Goal: Transaction & Acquisition: Purchase product/service

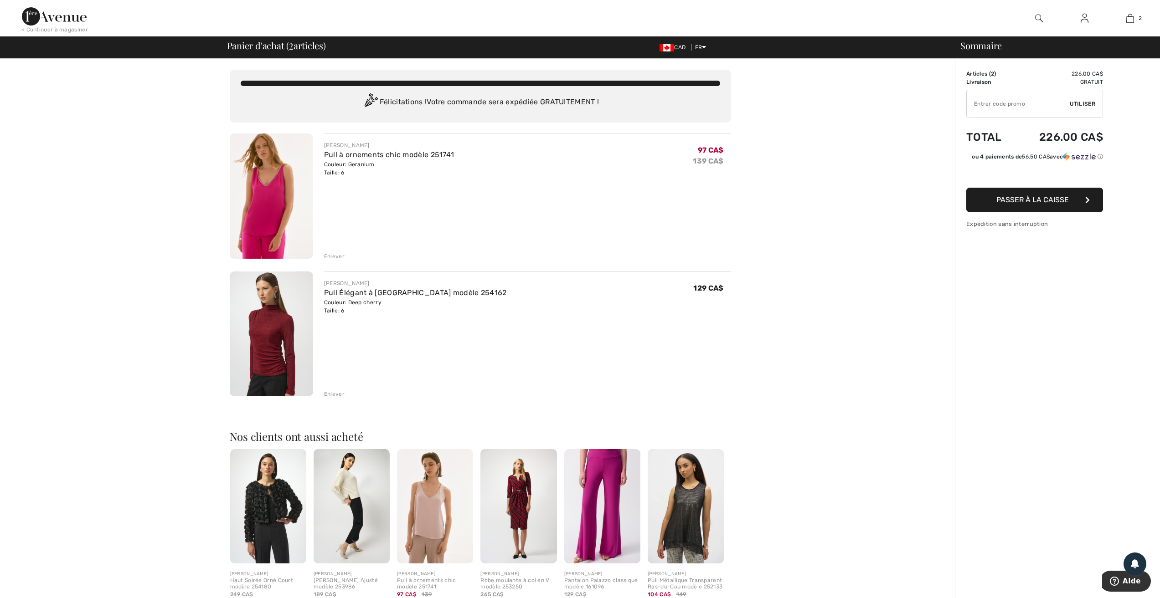
click at [1082, 16] on img at bounding box center [1085, 18] width 8 height 11
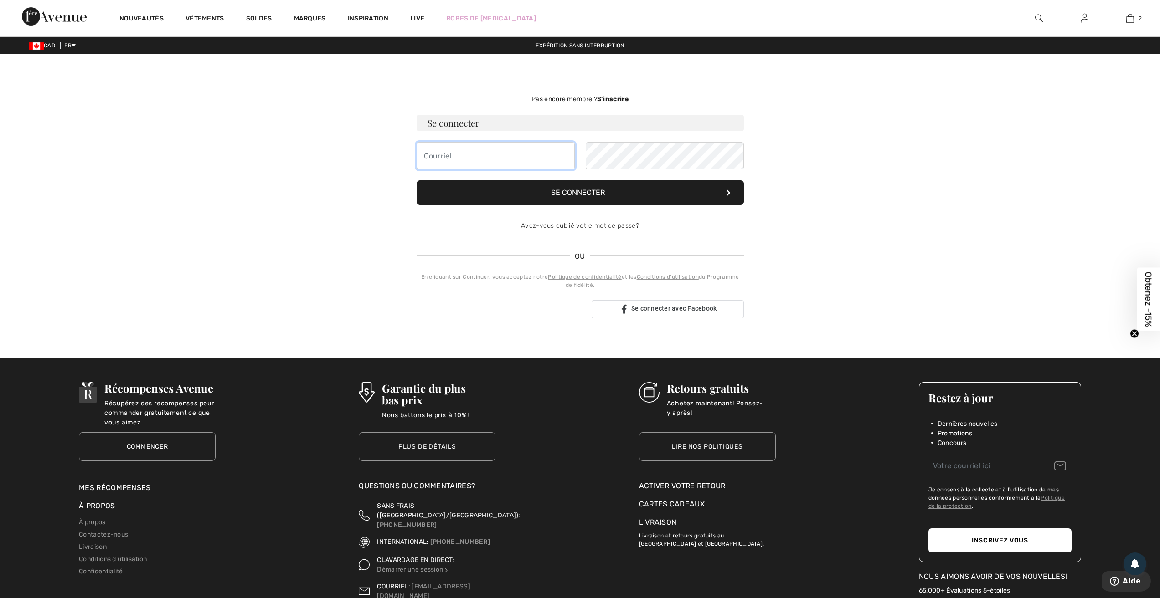
click at [436, 157] on input "email" at bounding box center [496, 155] width 158 height 27
type input "lantinj.1@gmail.com"
click at [565, 193] on button "Se connecter" at bounding box center [580, 193] width 327 height 25
click at [566, 190] on button "Se connecter" at bounding box center [580, 193] width 327 height 25
click at [567, 192] on button "Se connecter" at bounding box center [580, 193] width 327 height 25
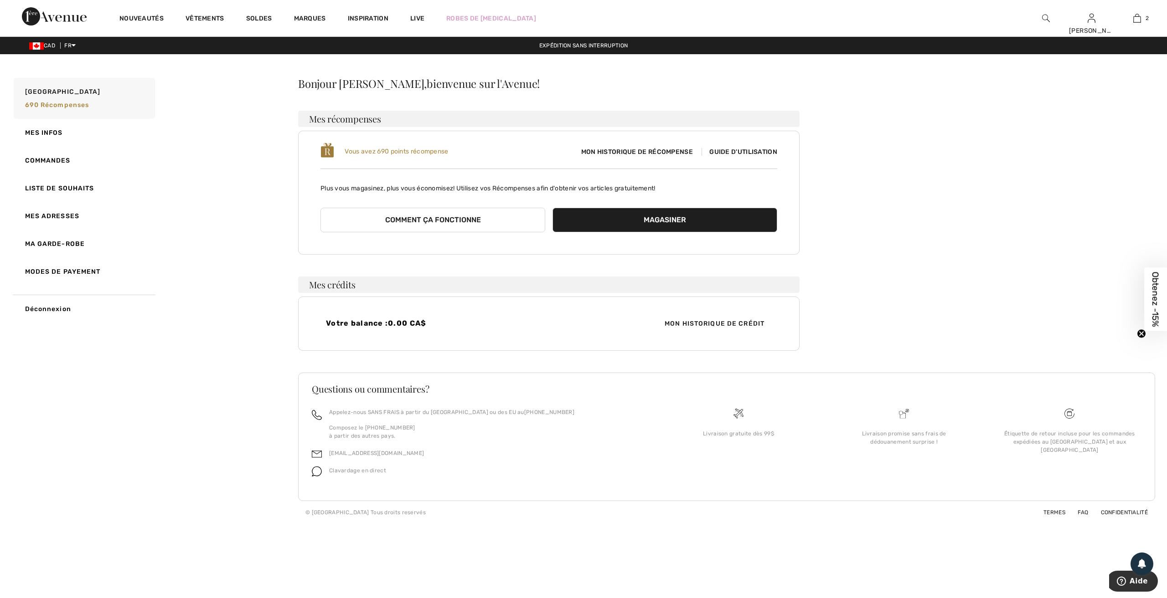
click at [738, 150] on span "Guide d'utilisation" at bounding box center [739, 152] width 76 height 8
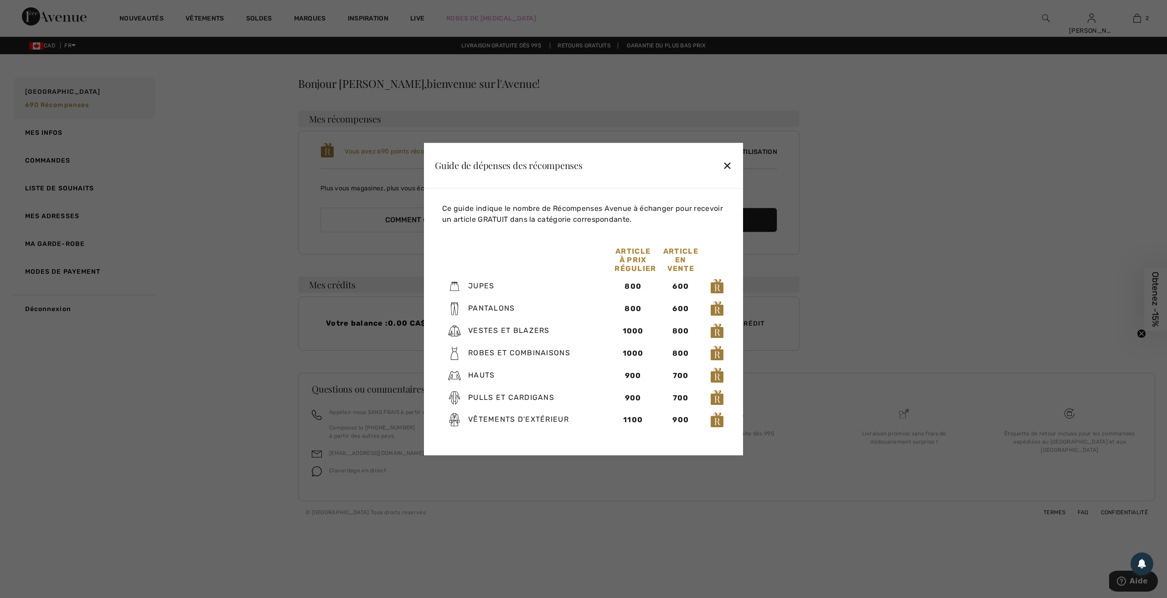
click at [726, 166] on div "✕" at bounding box center [727, 165] width 10 height 19
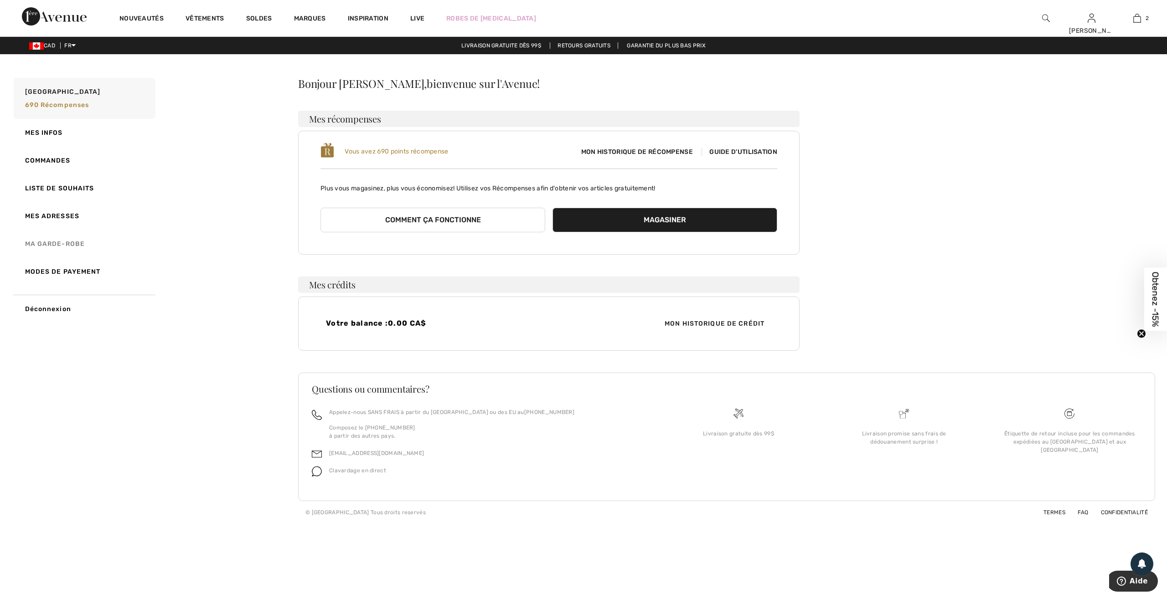
click at [48, 242] on link "Ma garde-robe" at bounding box center [84, 244] width 144 height 28
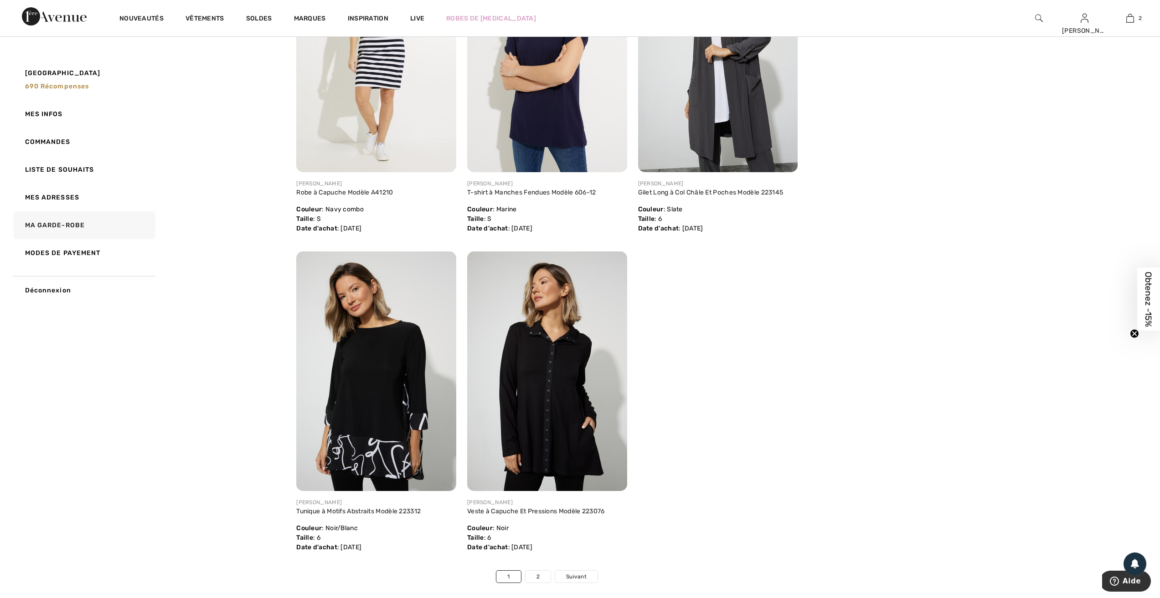
scroll to position [5105, 0]
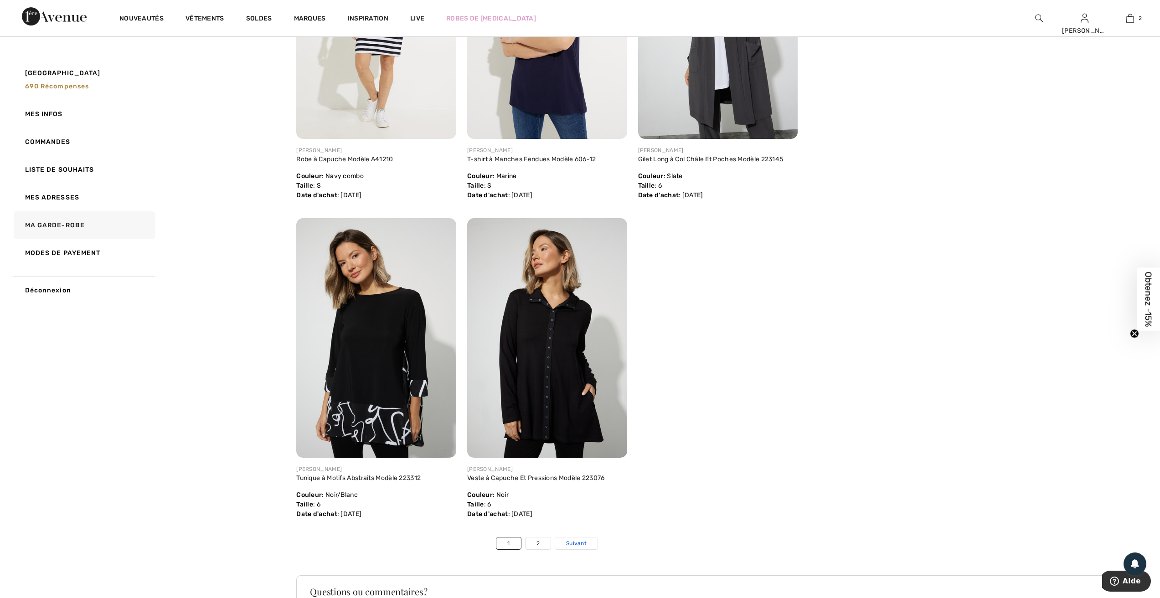
click at [577, 540] on span "Suivant" at bounding box center [576, 544] width 21 height 8
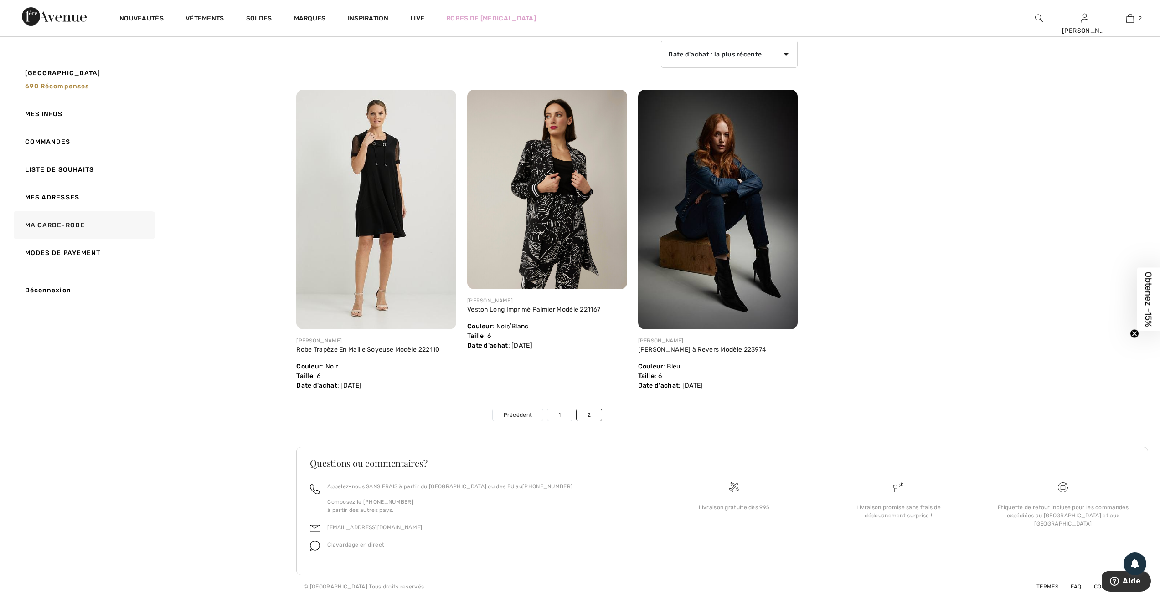
scroll to position [0, 0]
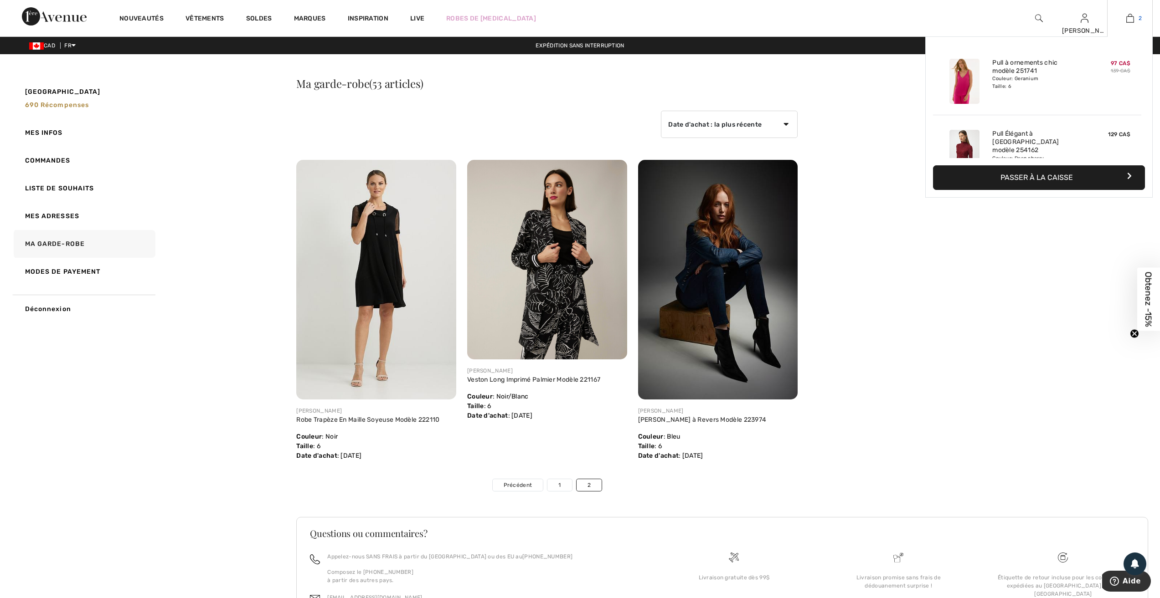
click at [1127, 15] on img at bounding box center [1130, 18] width 8 height 11
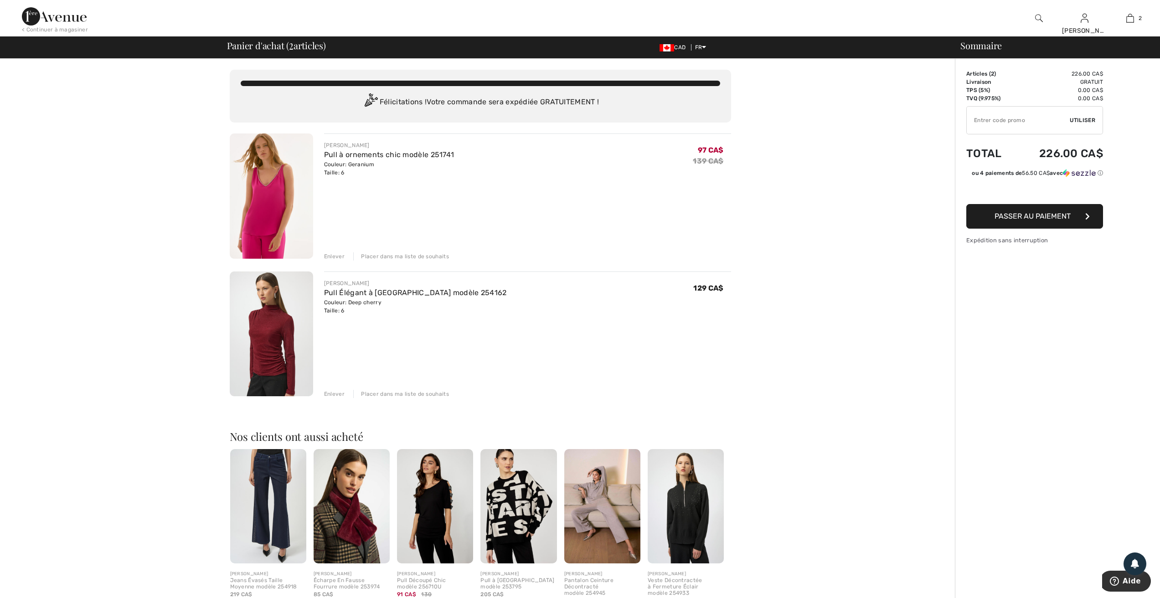
click at [1032, 219] on span "Passer au paiement" at bounding box center [1033, 216] width 76 height 9
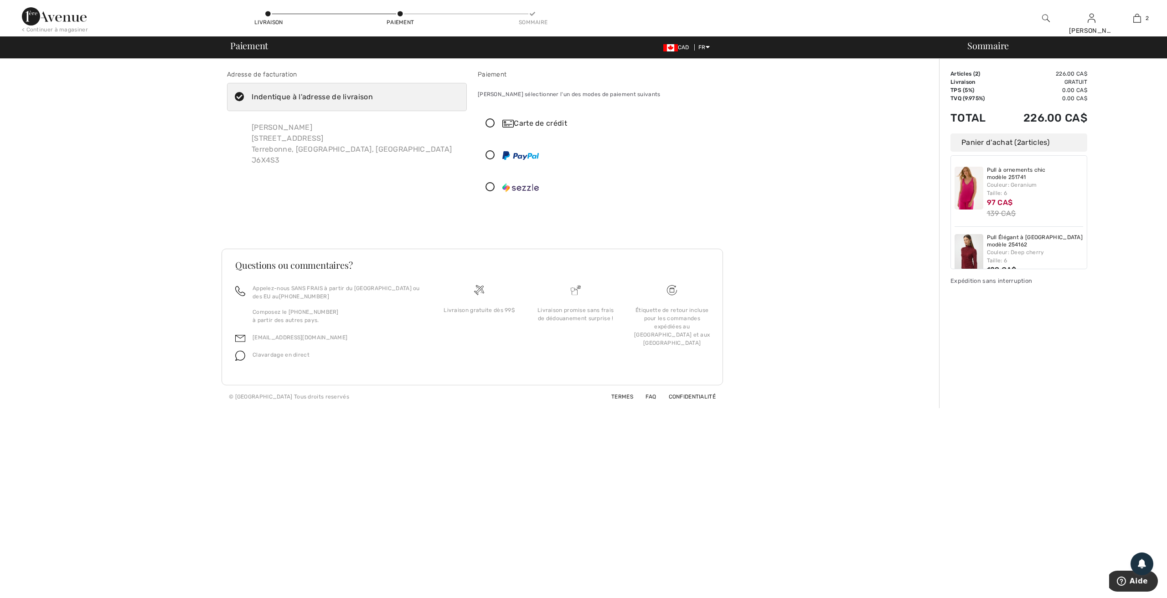
click at [490, 124] on icon at bounding box center [490, 124] width 24 height 10
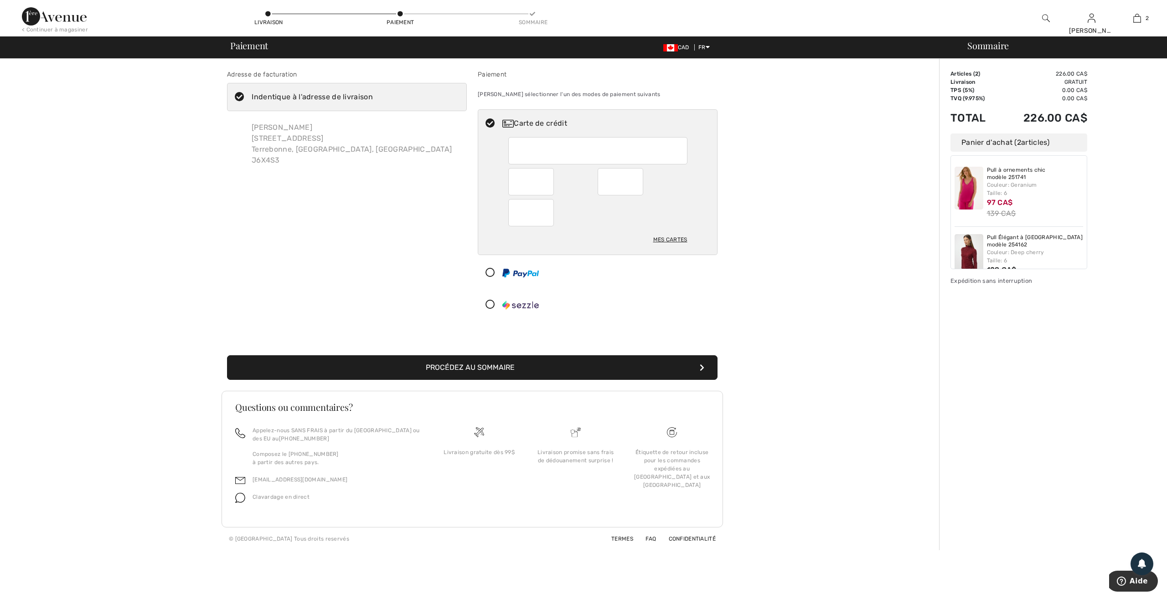
click at [820, 263] on div "Adresse de facturation Indentique à l'adresse de livraison Johanne Lantin 2545,…" at bounding box center [472, 305] width 934 height 492
click at [462, 367] on button "Procédez au sommaire" at bounding box center [472, 368] width 490 height 25
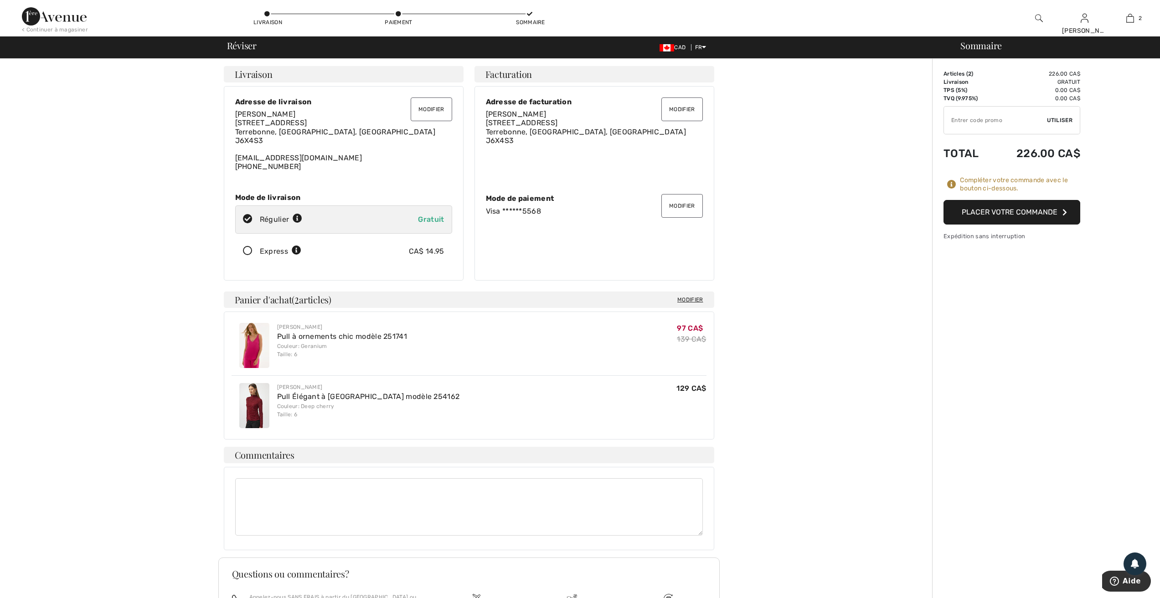
click at [1012, 211] on button "Placer votre commande" at bounding box center [1012, 212] width 137 height 25
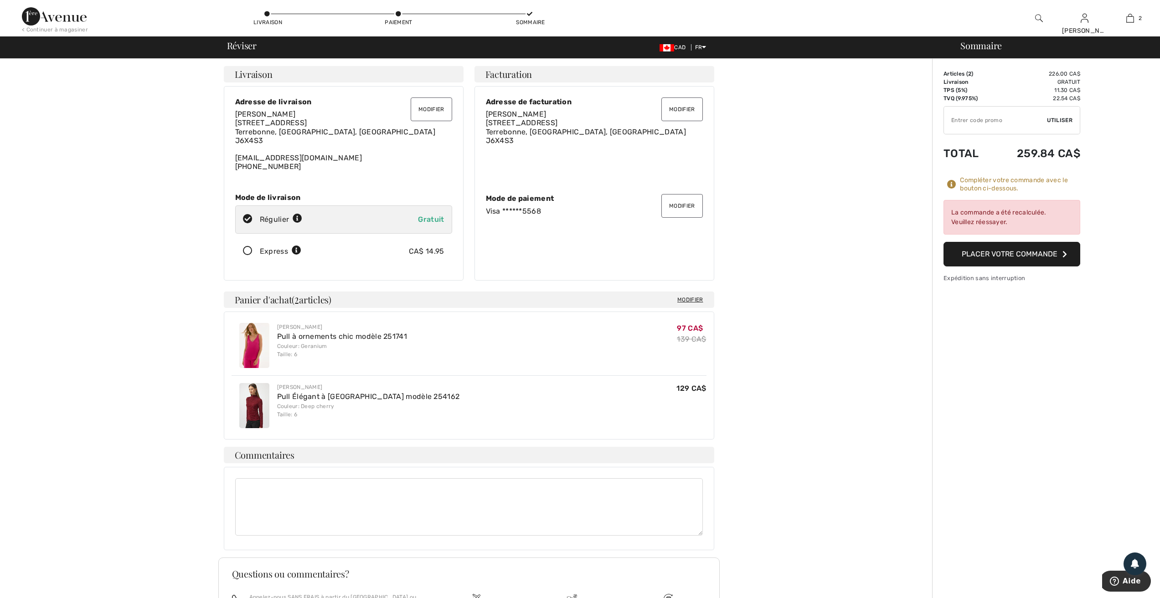
click at [1000, 256] on button "Placer votre commande" at bounding box center [1012, 254] width 137 height 25
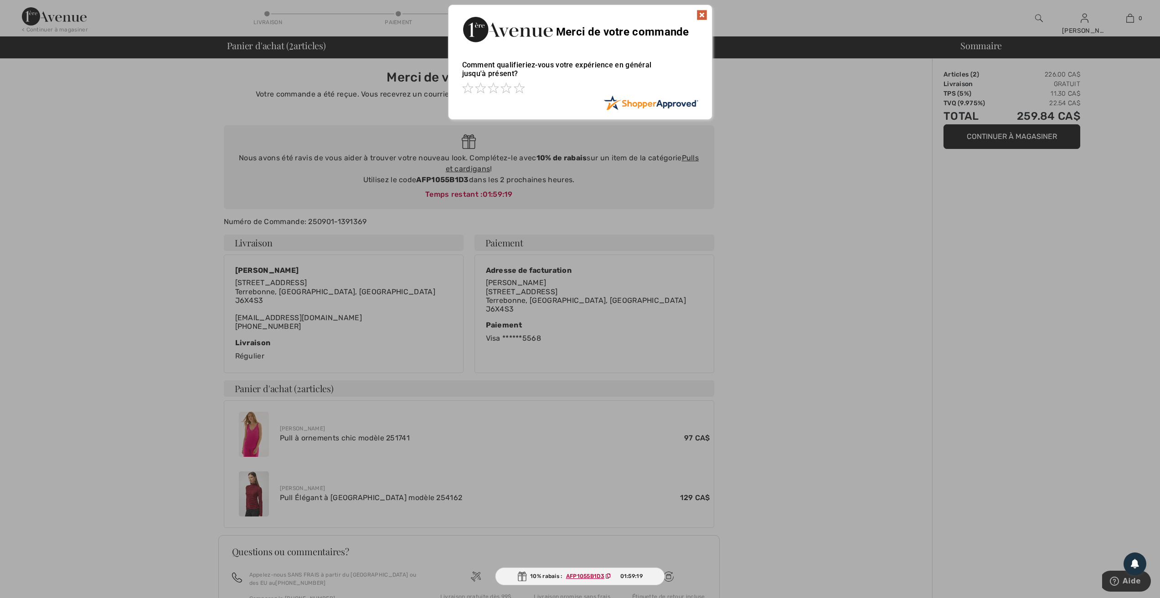
click at [702, 15] on img at bounding box center [701, 15] width 11 height 11
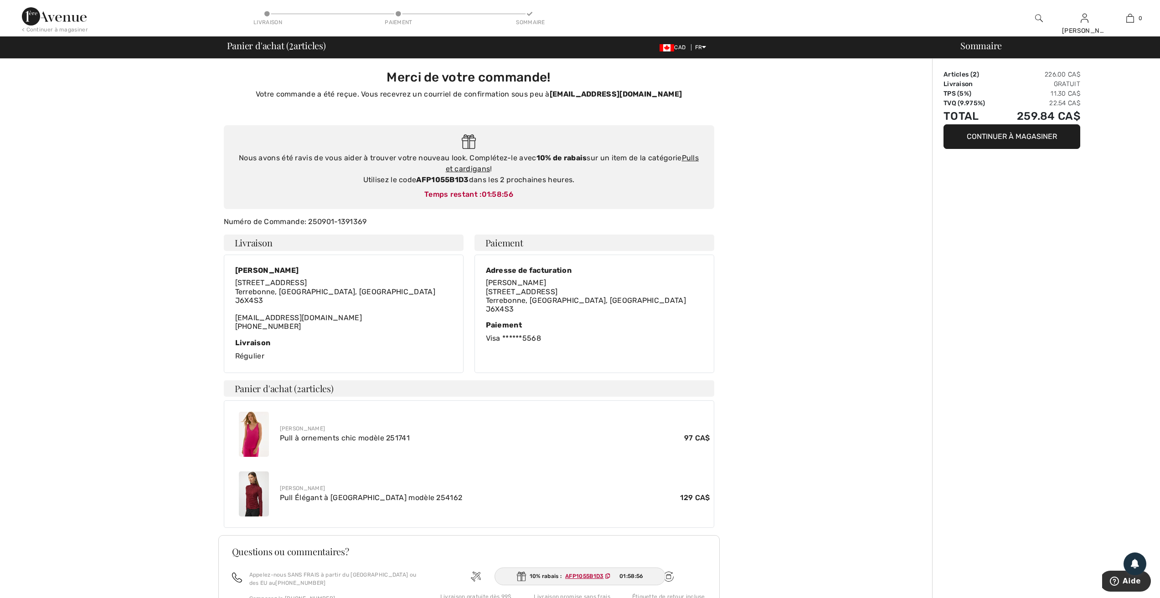
click at [1013, 138] on button "Continuer à magasiner" at bounding box center [1012, 136] width 137 height 25
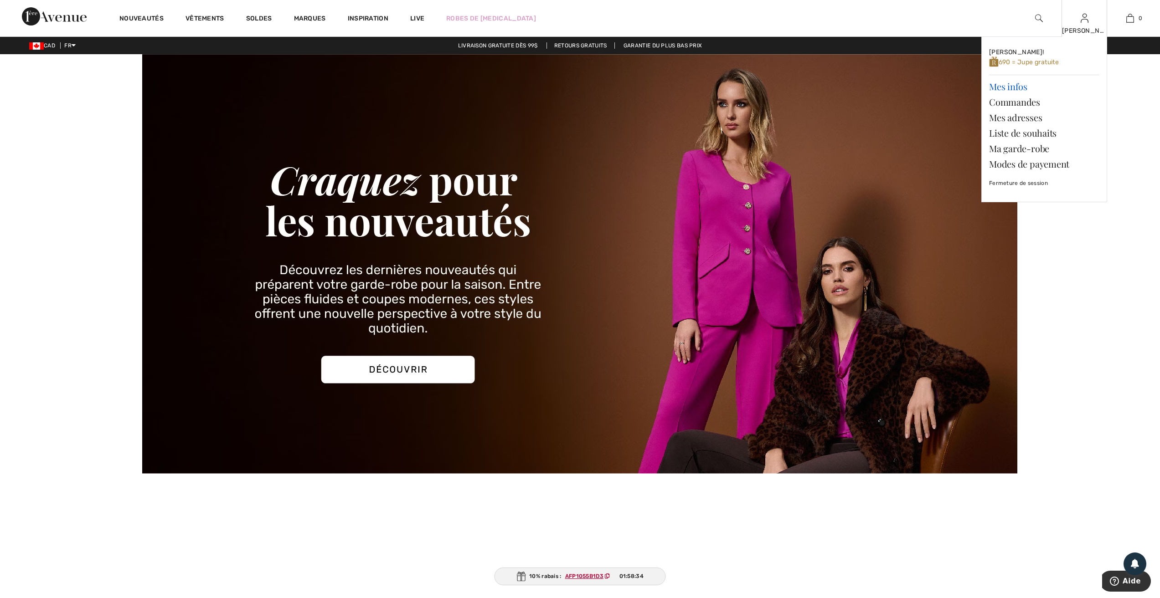
click at [1012, 88] on link "Mes infos" at bounding box center [1044, 86] width 110 height 15
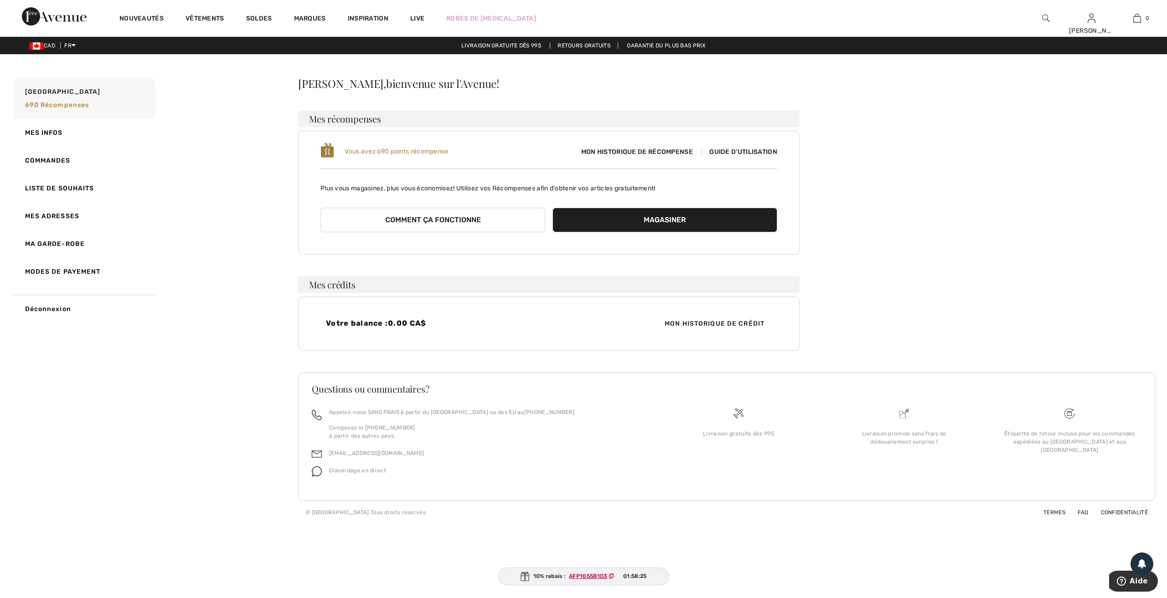
click at [613, 151] on span "Mon historique de récompense" at bounding box center [637, 152] width 126 height 10
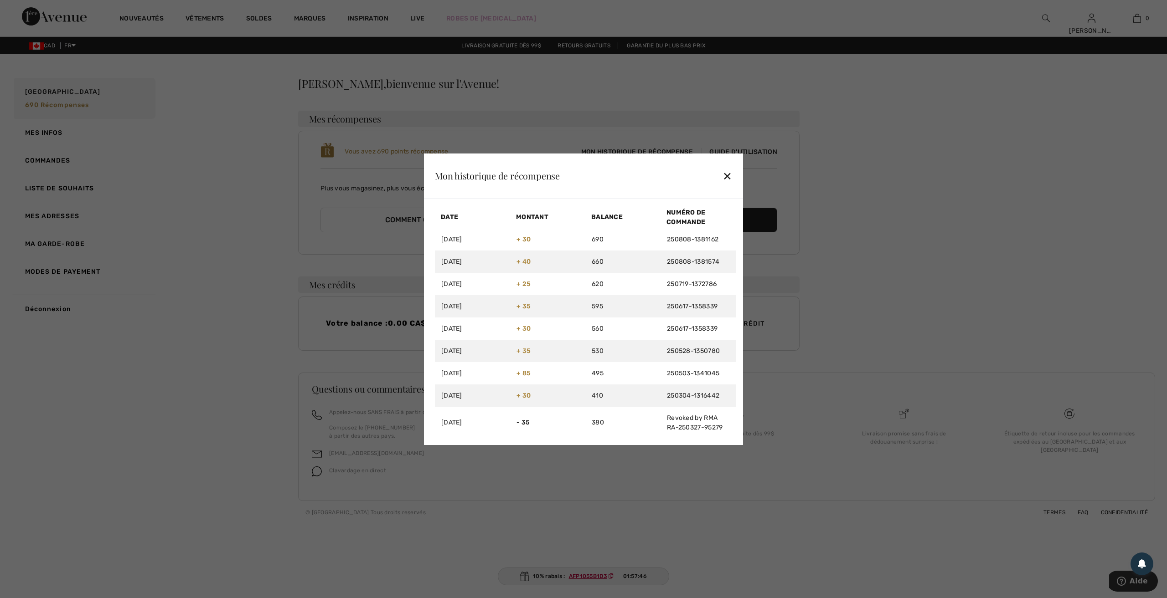
click at [726, 174] on div "✕" at bounding box center [727, 175] width 10 height 19
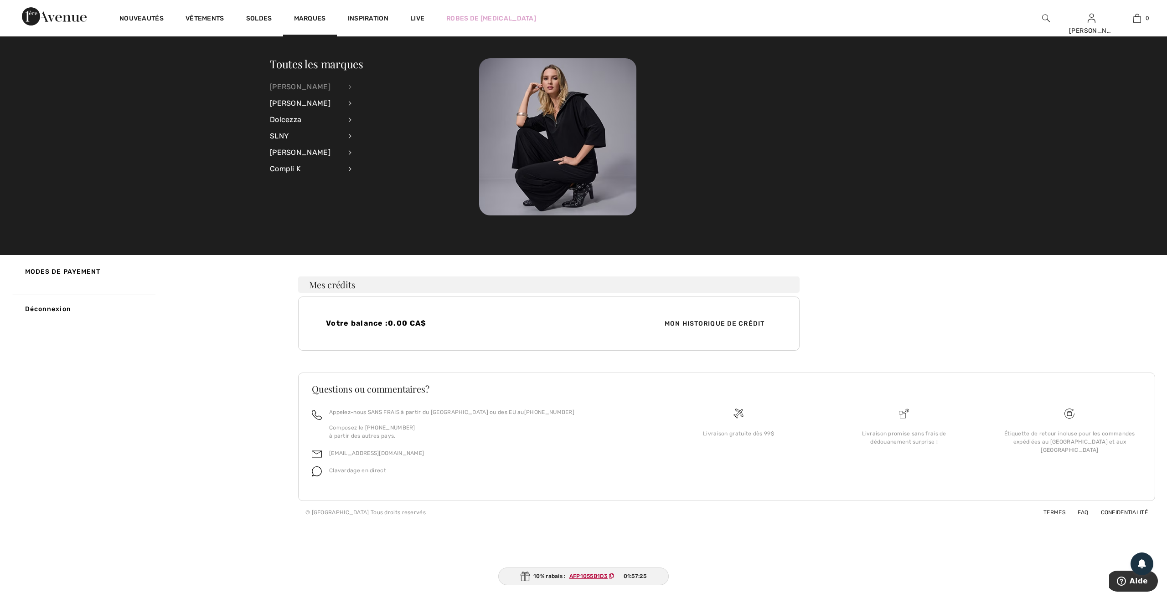
click at [287, 84] on div "[PERSON_NAME]" at bounding box center [306, 87] width 72 height 16
click at [369, 116] on link "Hauts" at bounding box center [399, 116] width 73 height 15
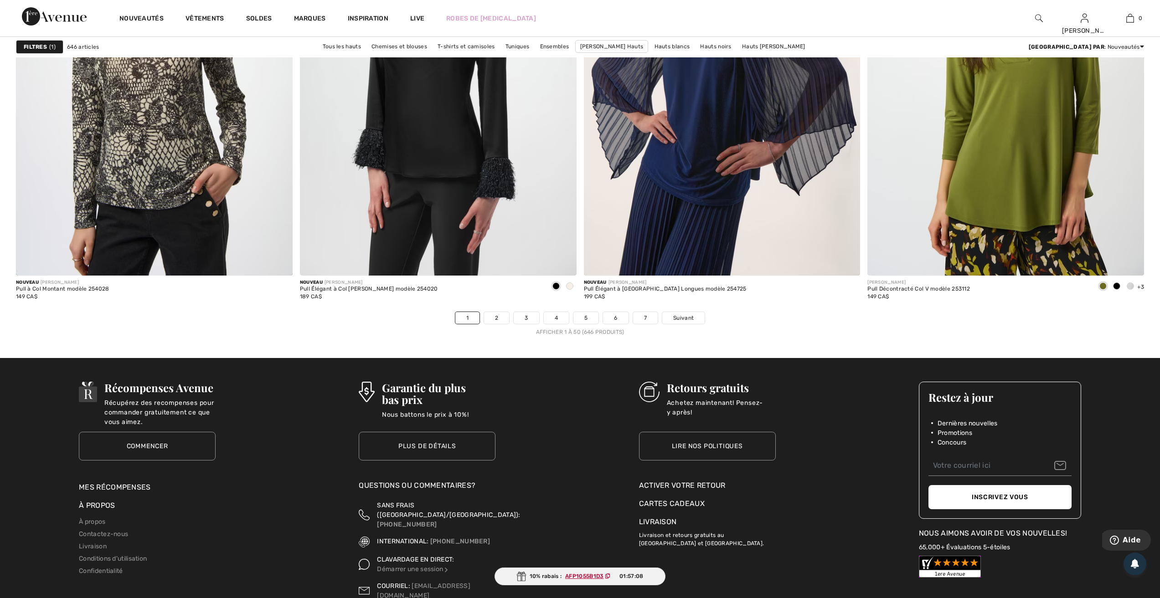
scroll to position [6746, 0]
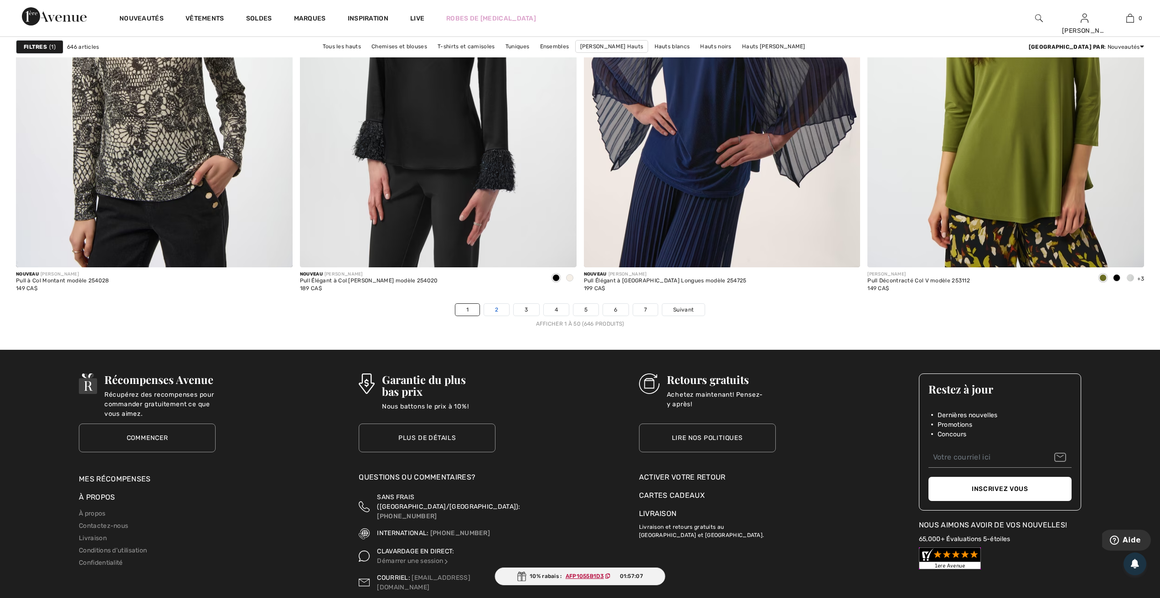
click at [494, 311] on link "2" at bounding box center [496, 310] width 25 height 12
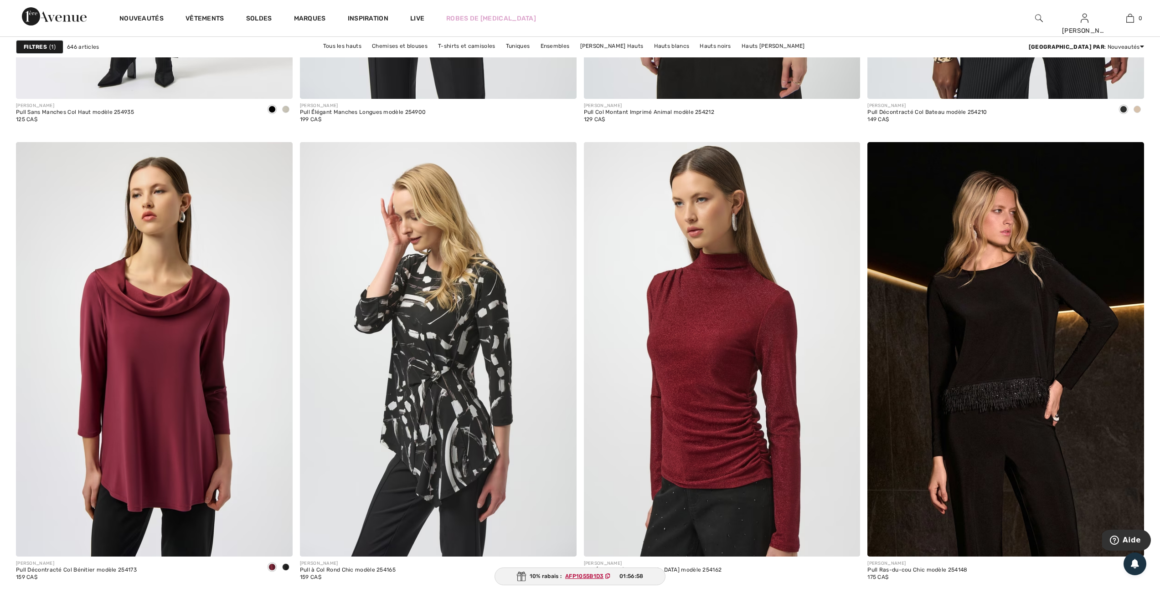
scroll to position [3008, 0]
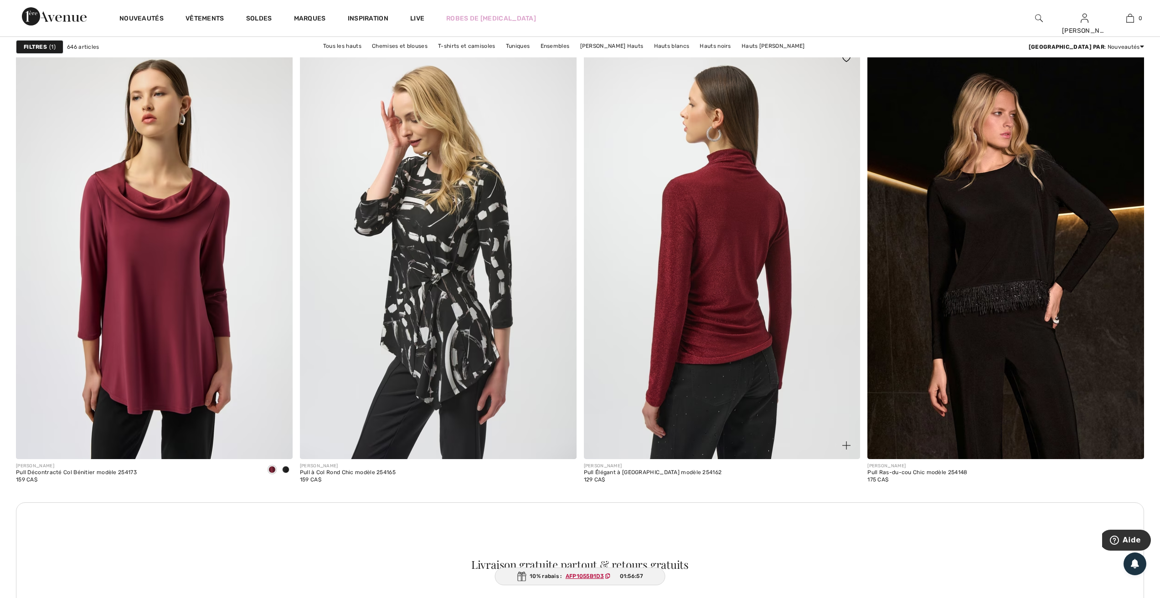
click at [717, 248] on img at bounding box center [722, 252] width 277 height 415
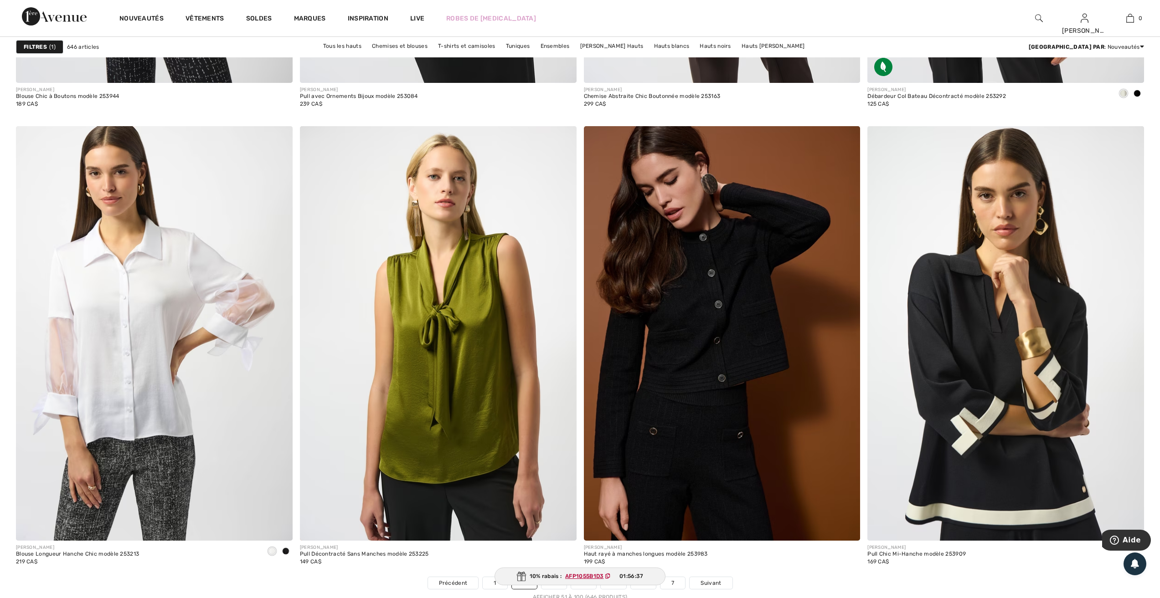
scroll to position [6823, 0]
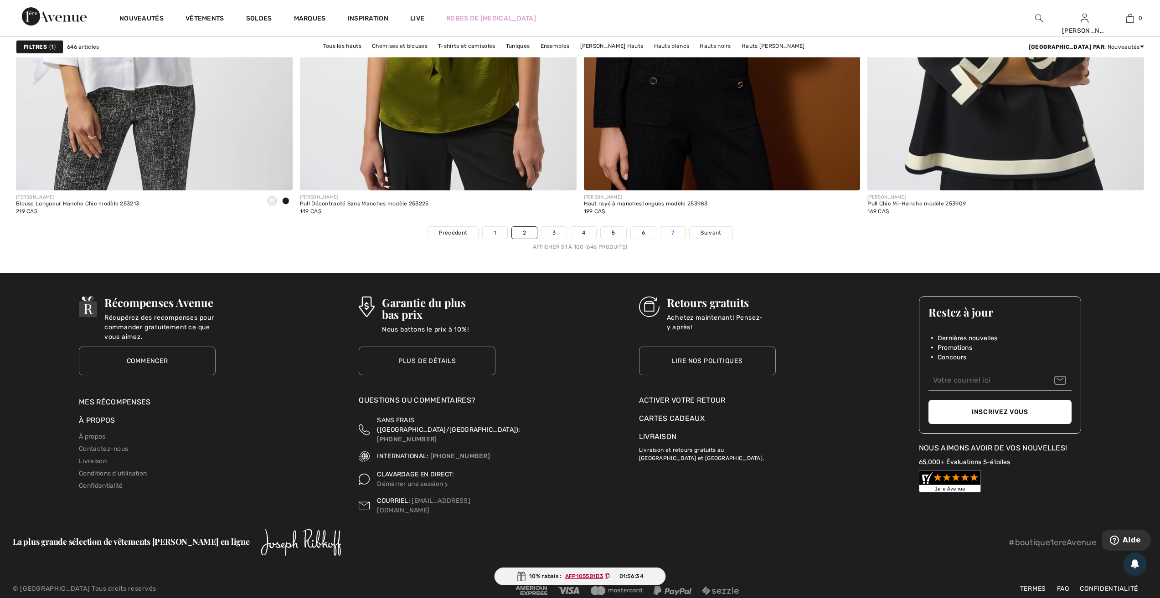
click at [675, 232] on link "7" at bounding box center [672, 233] width 25 height 12
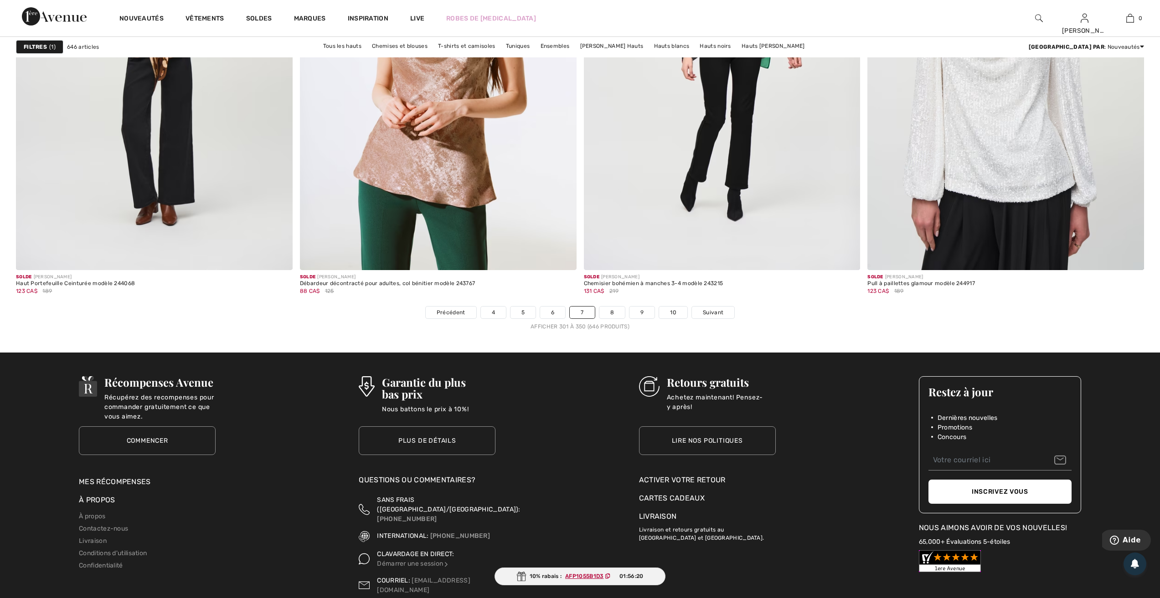
scroll to position [6746, 0]
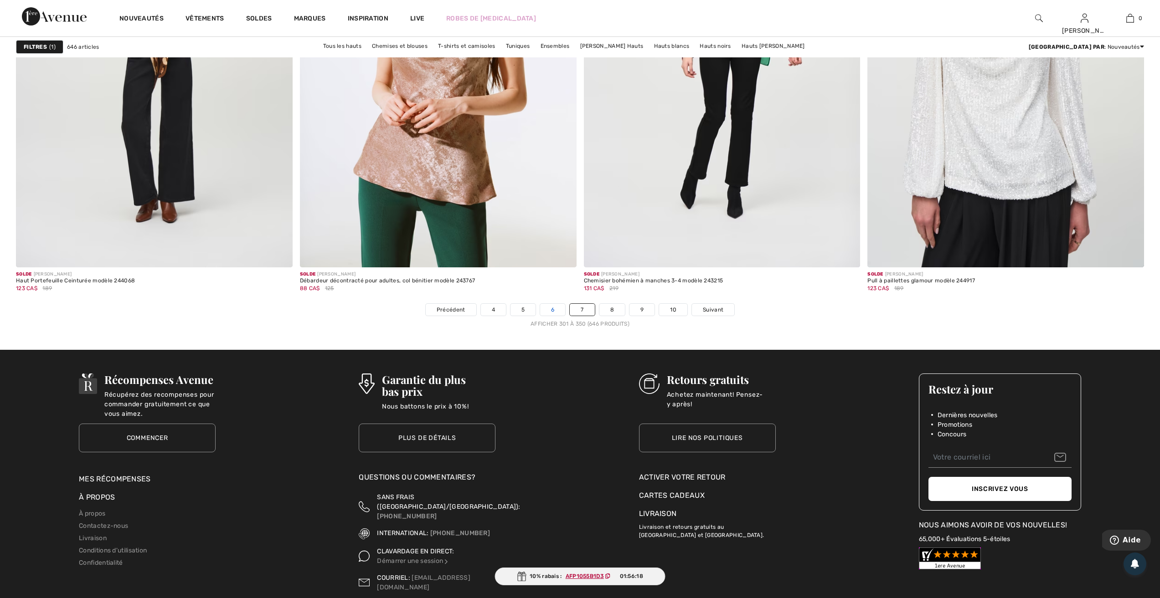
click at [552, 309] on link "6" at bounding box center [552, 310] width 25 height 12
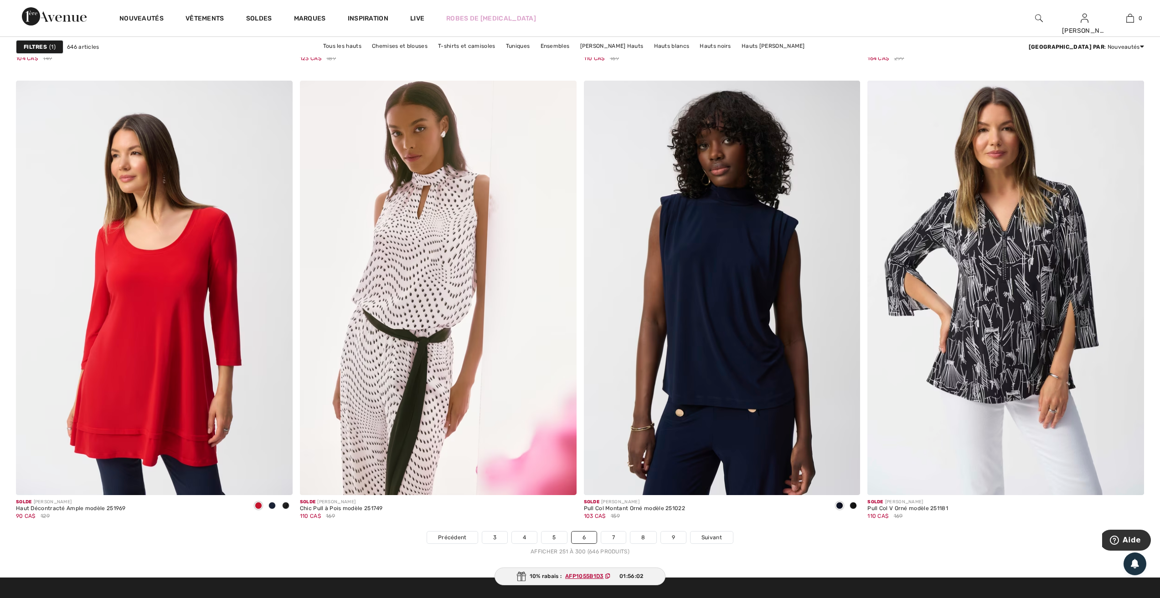
scroll to position [6823, 0]
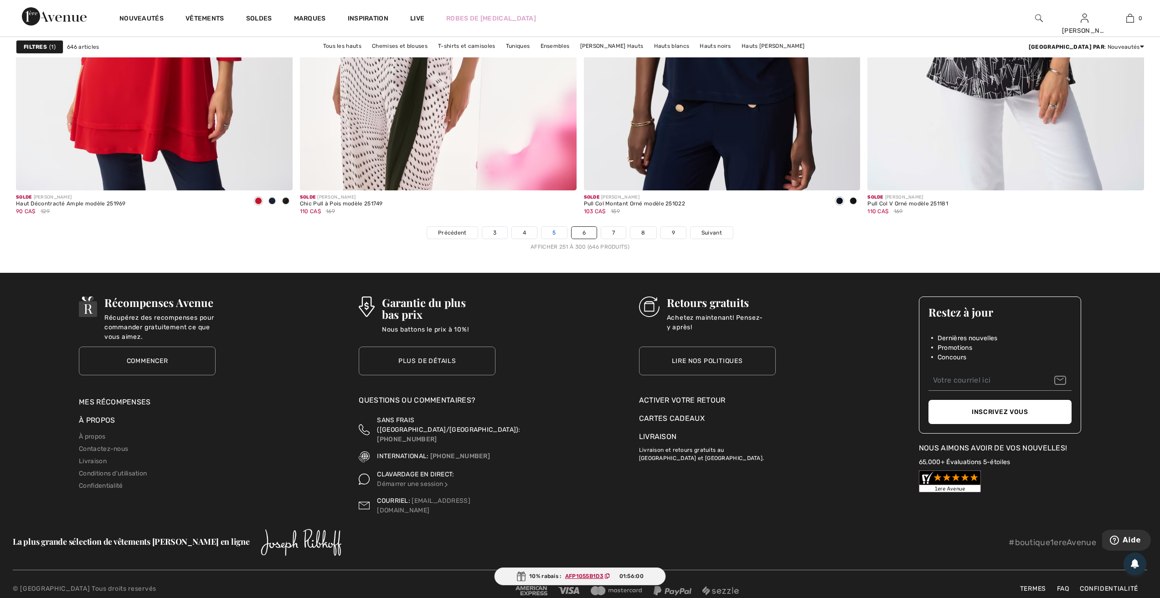
click at [552, 231] on link "5" at bounding box center [554, 233] width 25 height 12
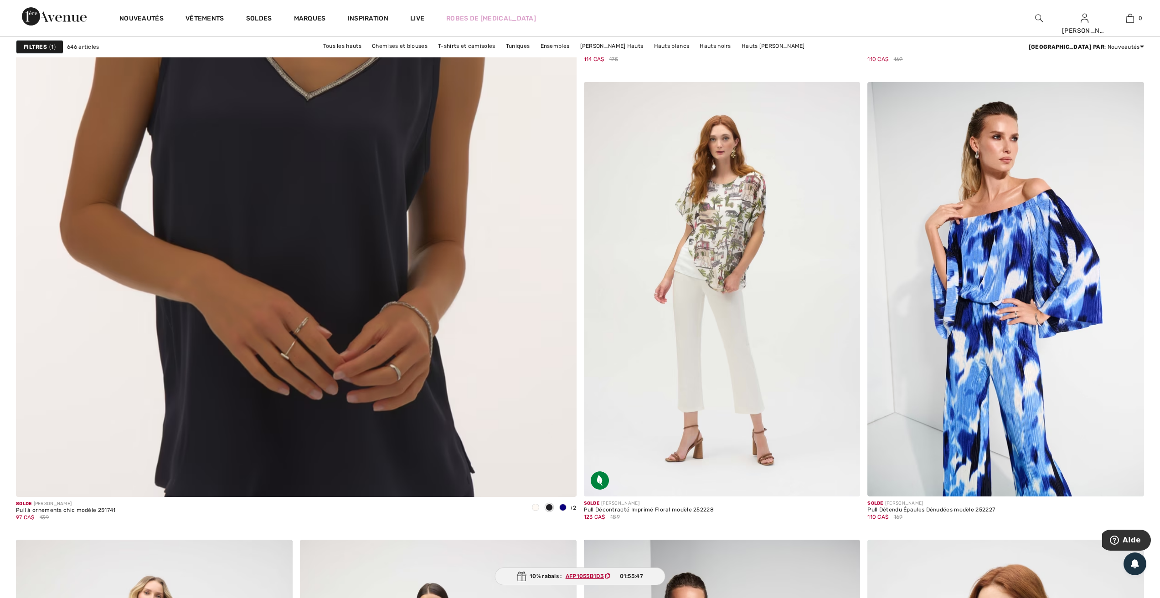
scroll to position [4102, 0]
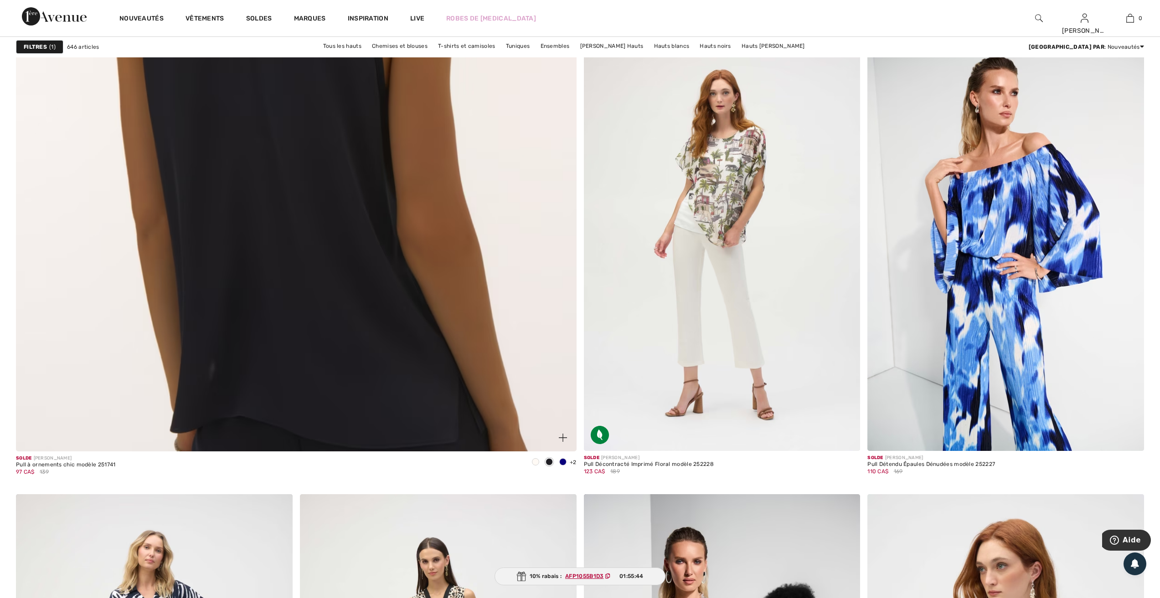
click at [249, 166] on img at bounding box center [296, 82] width 672 height 1009
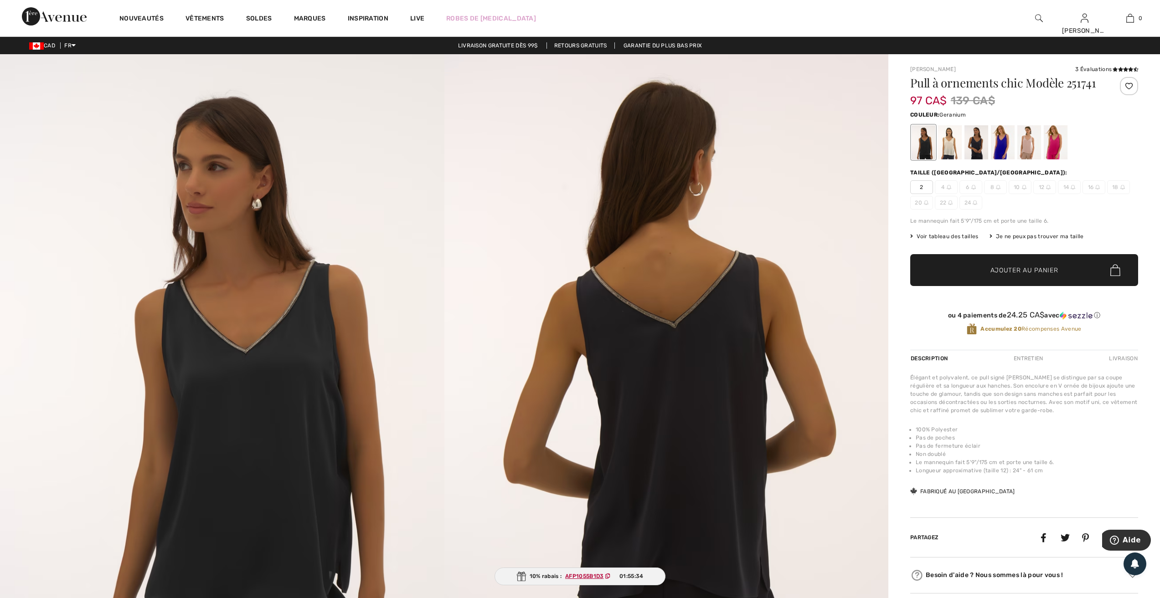
click at [1055, 141] on div at bounding box center [1056, 142] width 24 height 34
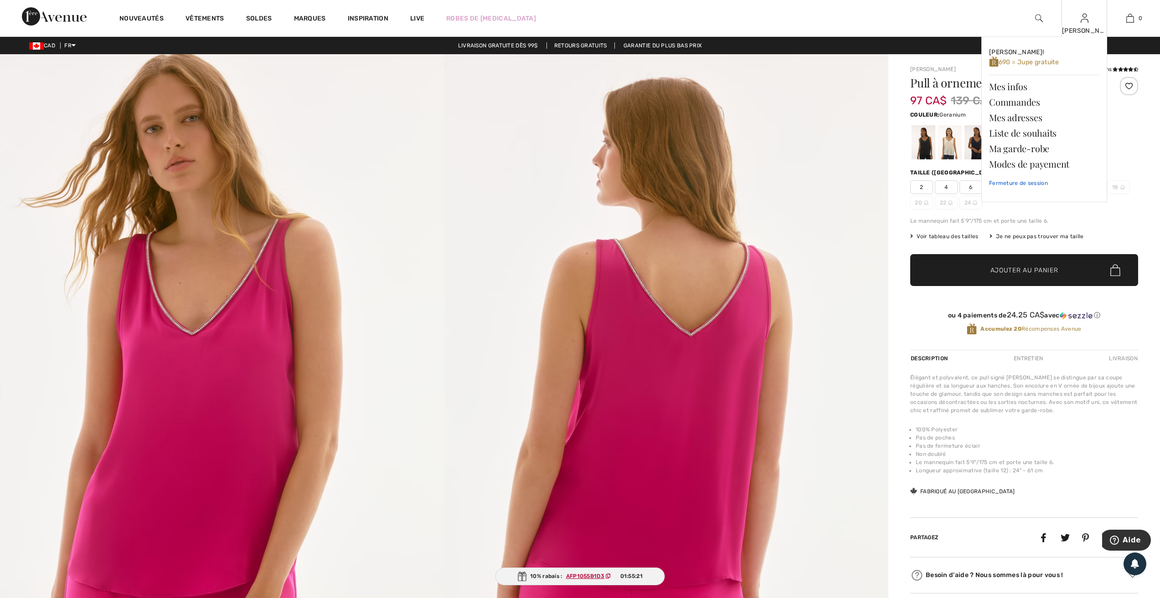
click at [1027, 184] on link "Fermeture de session" at bounding box center [1044, 183] width 110 height 23
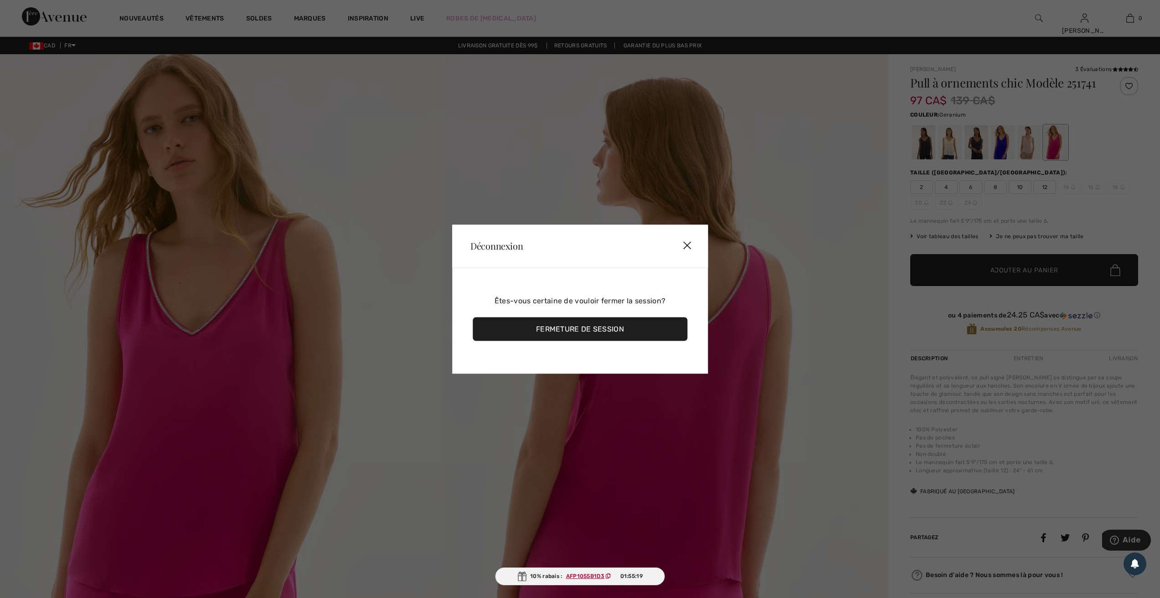
click at [581, 326] on div "Fermeture de session" at bounding box center [580, 329] width 215 height 24
